Goal: Communication & Community: Answer question/provide support

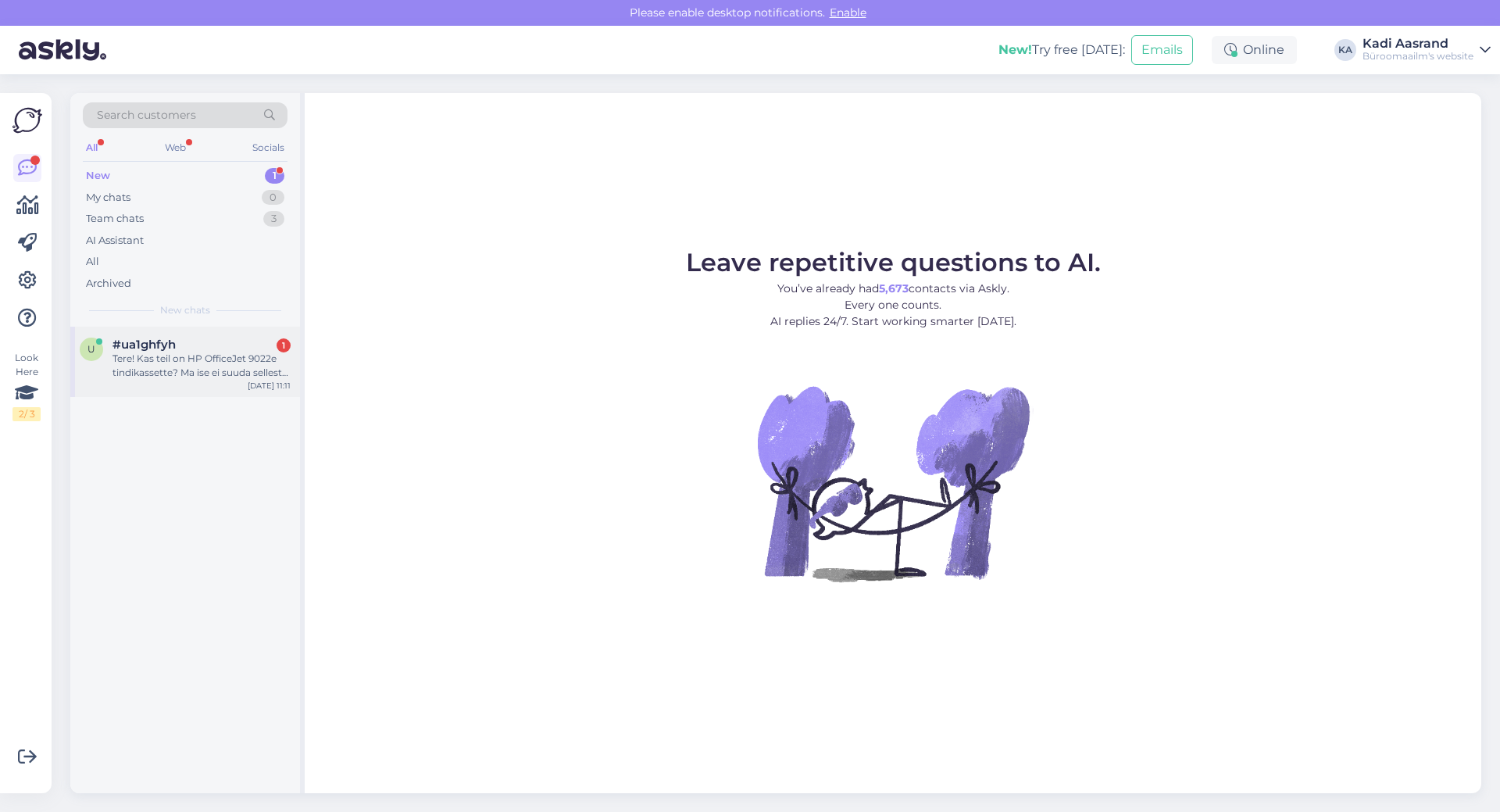
click at [179, 350] on div "#ua1ghfyh 1" at bounding box center [201, 344] width 178 height 14
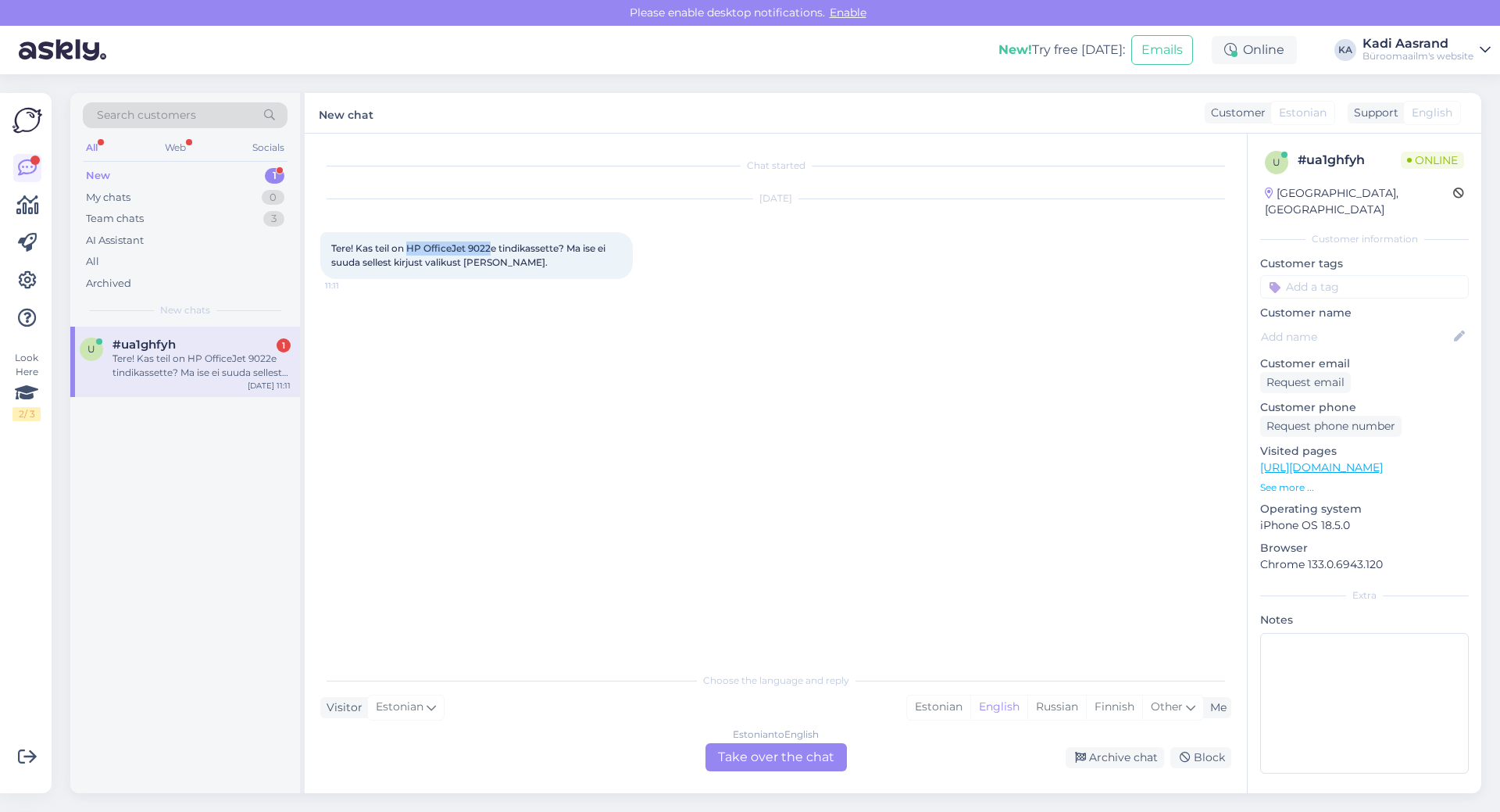
drag, startPoint x: 409, startPoint y: 248, endPoint x: 495, endPoint y: 251, distance: 86.1
click at [495, 251] on span "Tere! Kas teil on HP OfficeJet 9022e tindikassette? Ma ise ei suuda sellest kir…" at bounding box center [469, 255] width 277 height 26
copy span "HP OfficeJet 9022"
click at [921, 702] on div "Estonian" at bounding box center [939, 706] width 63 height 24
click at [811, 760] on div "Estonian to Estonian Take over the chat" at bounding box center [776, 757] width 141 height 28
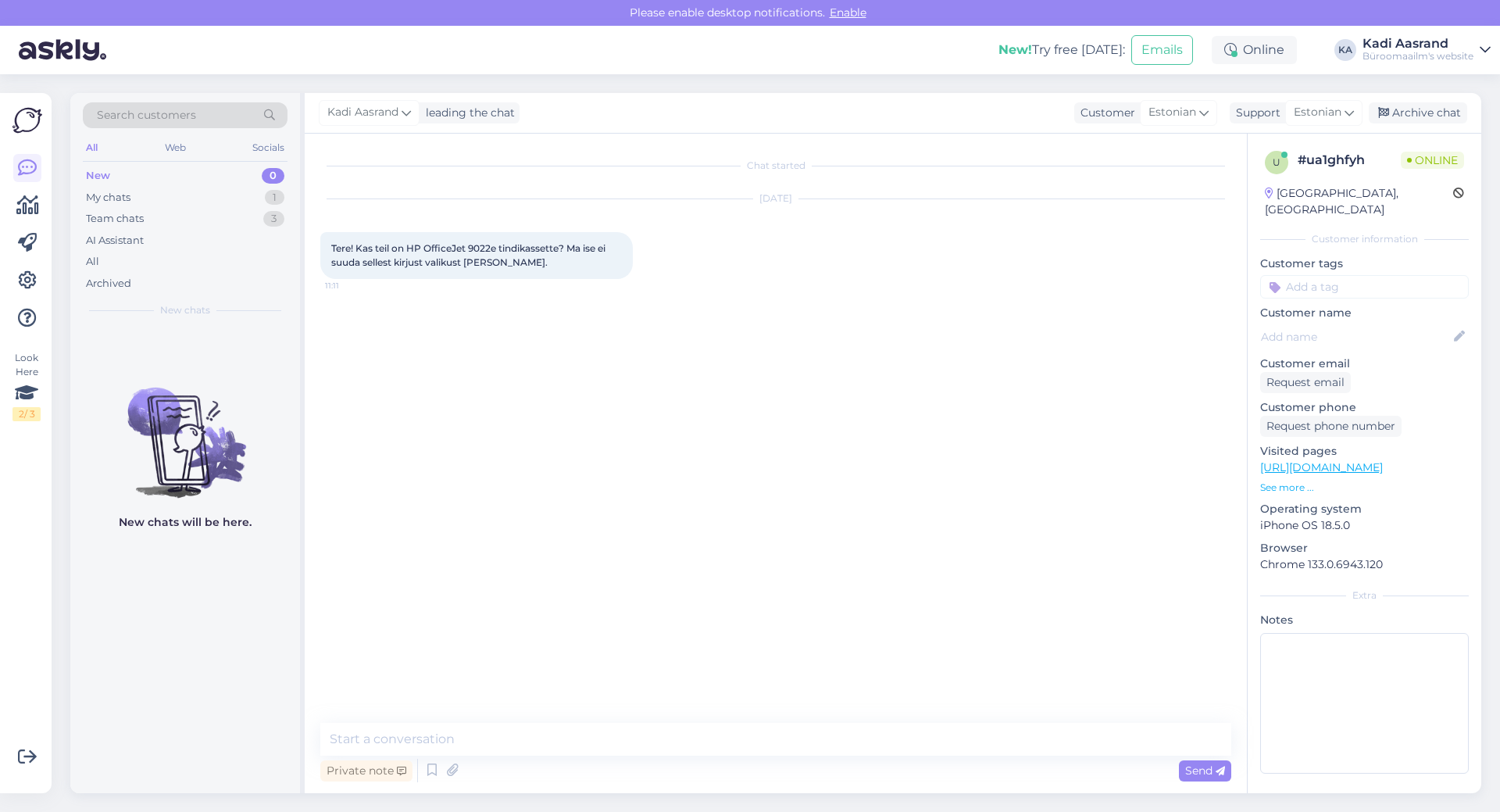
click at [466, 689] on div "Chat started [DATE] Tere! Kas teil on HP OfficeJet 9022e tindikassette? Ma ise …" at bounding box center [782, 429] width 925 height 559
click at [473, 735] on textarea at bounding box center [776, 739] width 911 height 32
paste textarea "[URL][DOMAIN_NAME]"
type textarea "Tere, siit leiate valiku [URL][DOMAIN_NAME]"
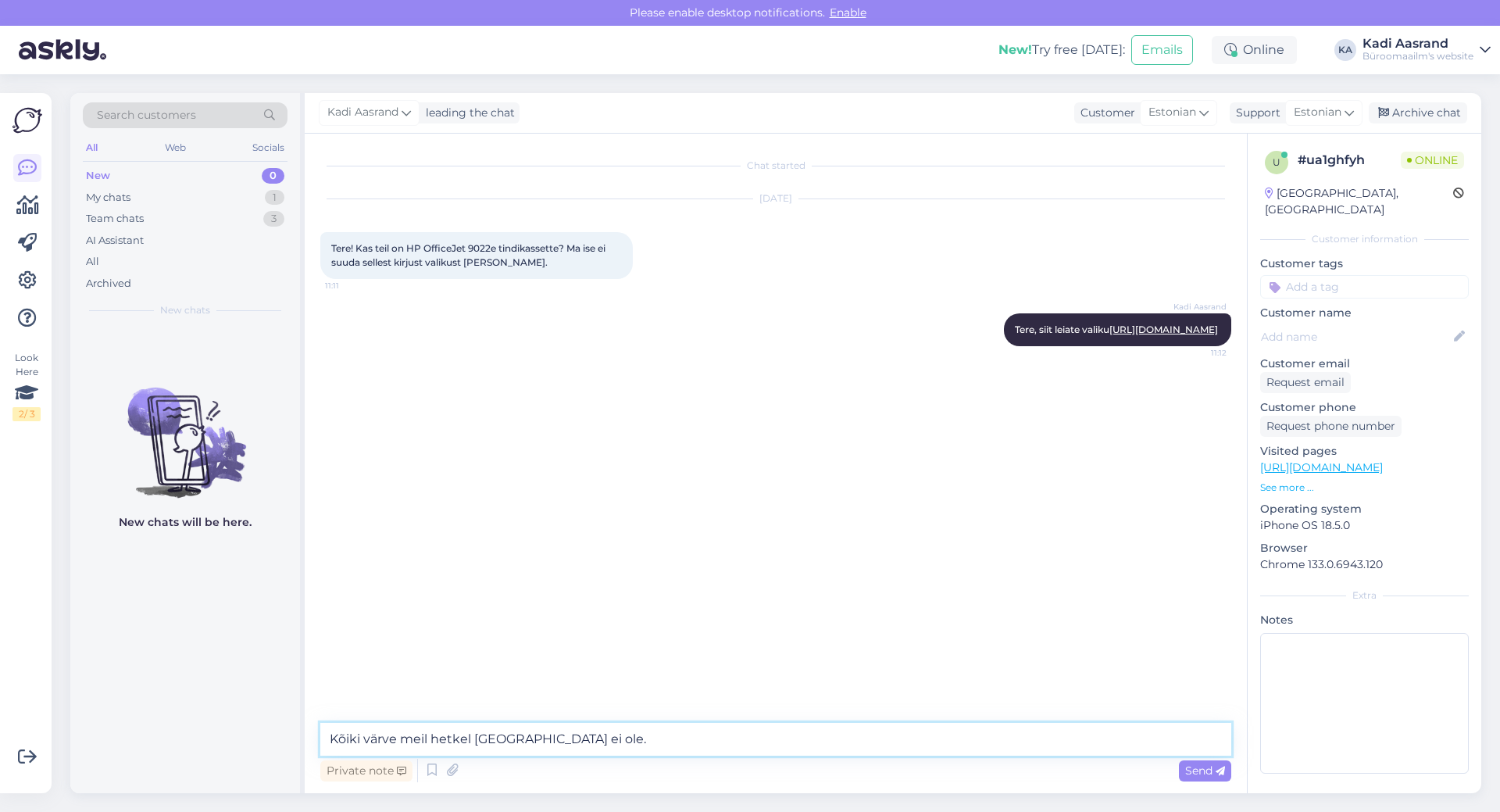
type textarea "Kõiki värve meil hetkel [GEOGRAPHIC_DATA] ei ole."
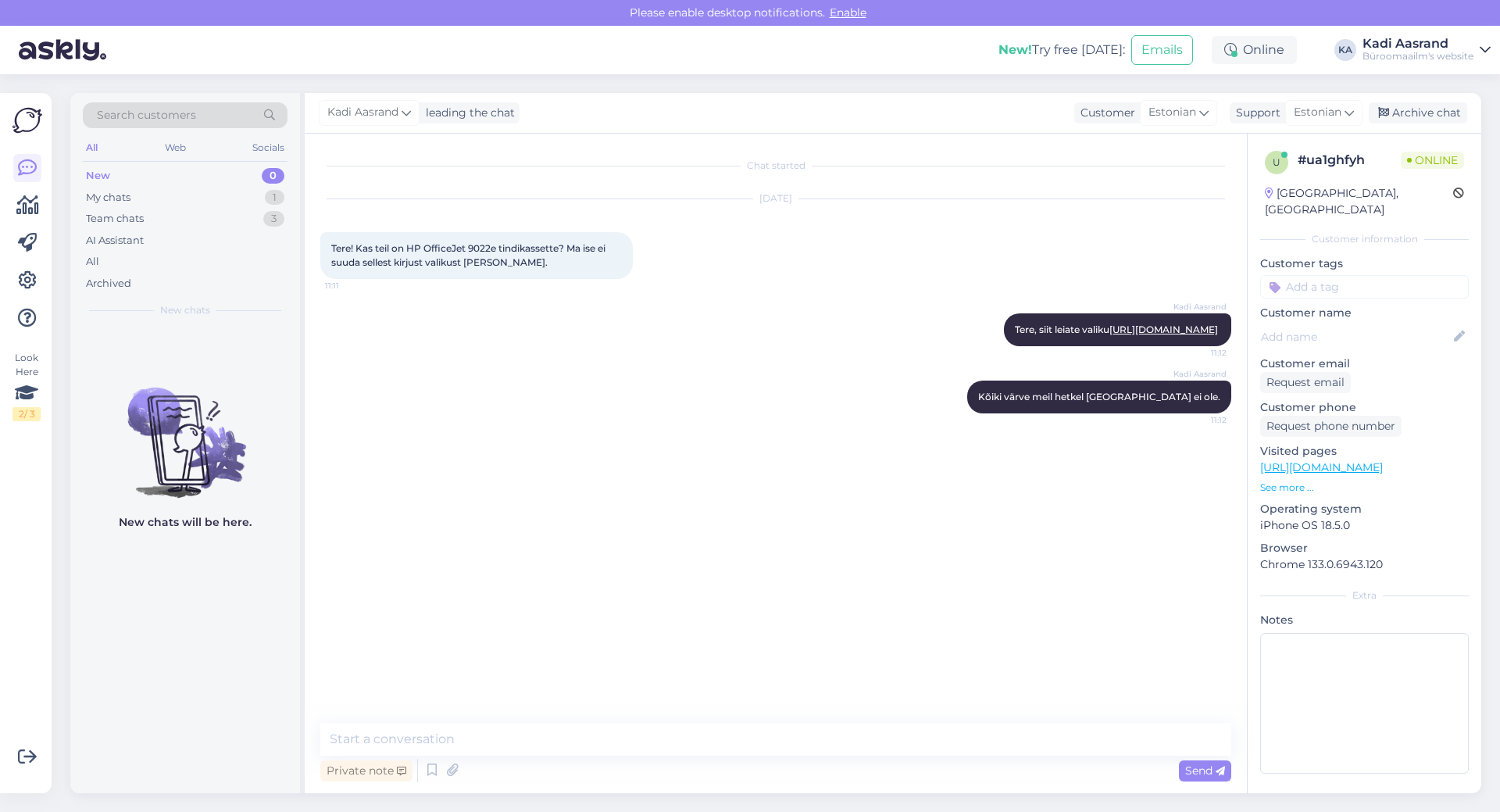
click at [707, 430] on div "Kadi Aasrand Kõiki värve meil hetkel [GEOGRAPHIC_DATA] ei ole. 11:12" at bounding box center [776, 396] width 911 height 67
click at [625, 421] on div "Kadi Aasrand Kõiki värve meil hetkel [GEOGRAPHIC_DATA] ei ole. 11:12" at bounding box center [776, 396] width 911 height 67
